Goal: Information Seeking & Learning: Learn about a topic

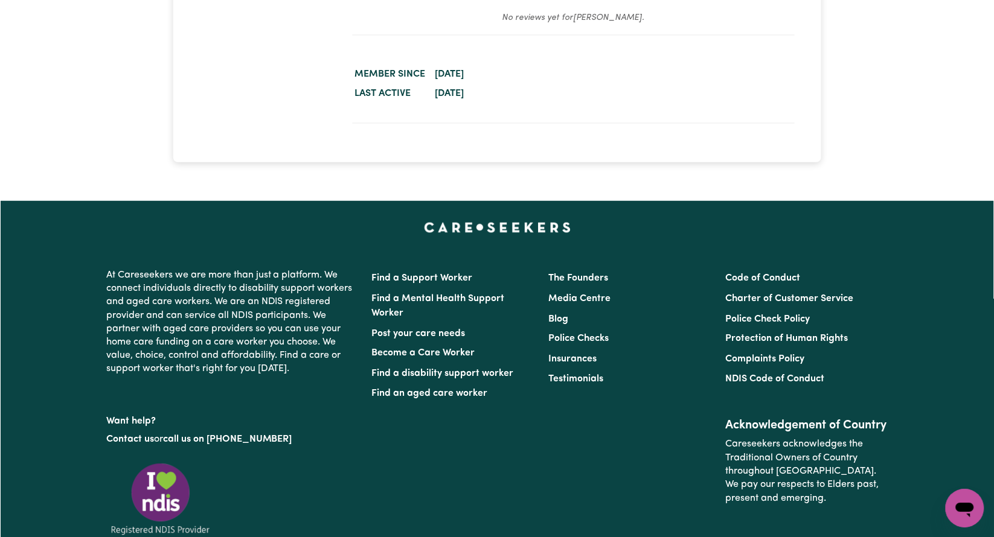
scroll to position [2613, 0]
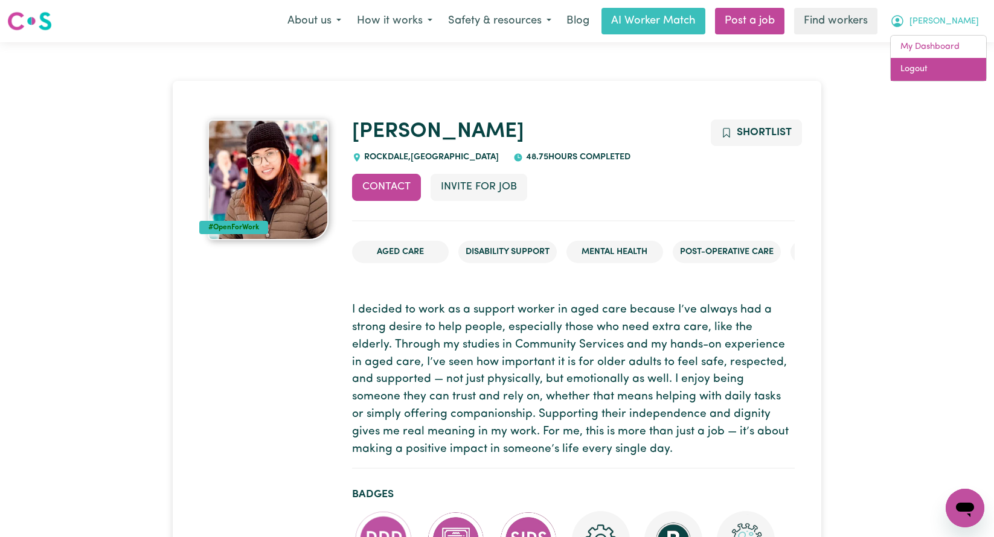
click at [935, 70] on link "Logout" at bounding box center [938, 69] width 95 height 23
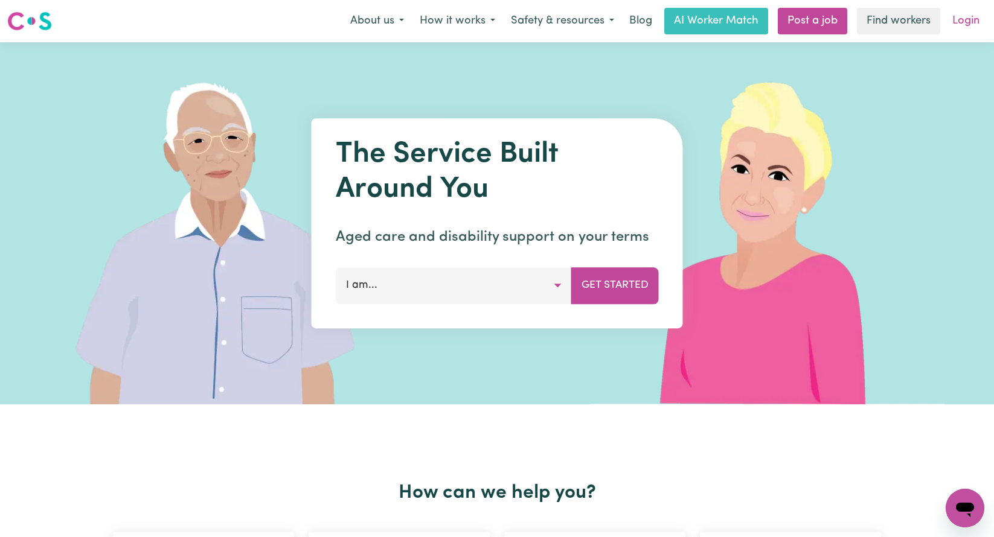
click at [958, 32] on link "Login" at bounding box center [966, 21] width 42 height 27
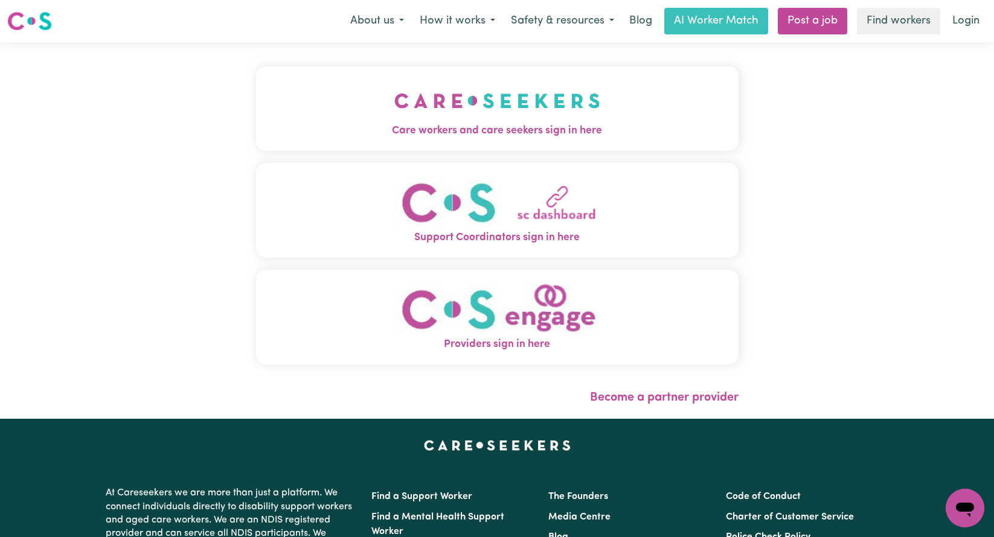
click at [549, 88] on button "Care workers and care seekers sign in here" at bounding box center [497, 108] width 483 height 85
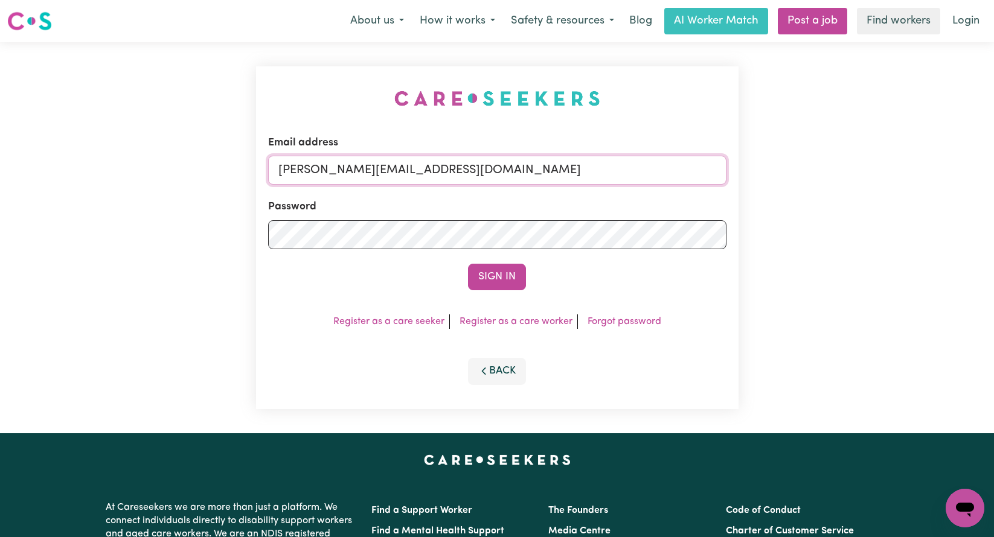
click at [607, 171] on input "[PERSON_NAME][EMAIL_ADDRESS][DOMAIN_NAME]" at bounding box center [497, 170] width 458 height 29
drag, startPoint x: 583, startPoint y: 167, endPoint x: 342, endPoint y: 170, distance: 240.4
click at [342, 170] on input "[EMAIL_ADDRESS][DOMAIN_NAME]" at bounding box center [497, 170] width 458 height 29
type input "[EMAIL_ADDRESS][DOMAIN_NAME]"
click at [468, 264] on button "Sign In" at bounding box center [497, 277] width 58 height 27
